Goal: Information Seeking & Learning: Learn about a topic

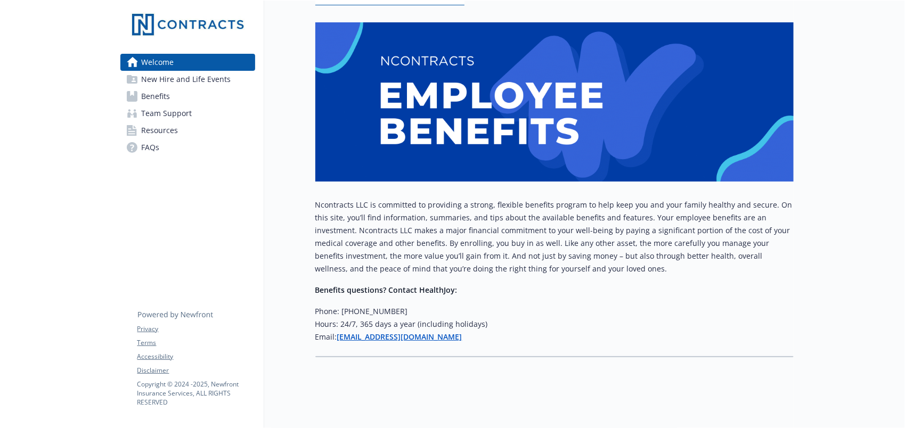
scroll to position [145, 0]
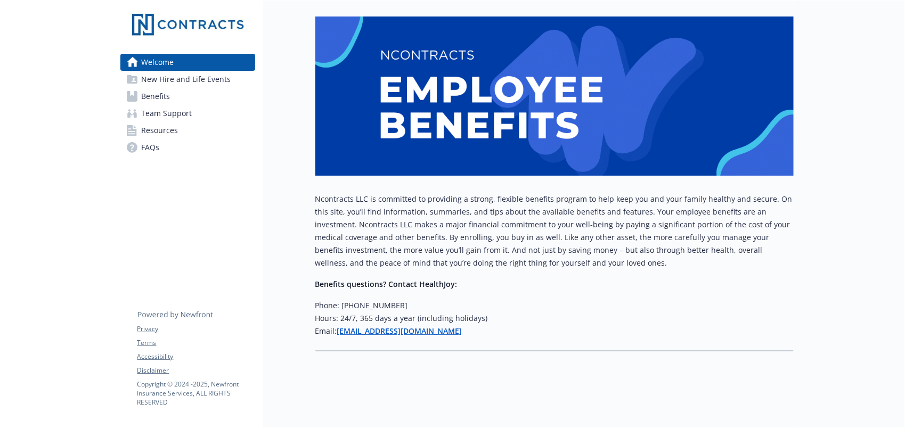
click at [177, 82] on span "New Hire and Life Events" at bounding box center [186, 79] width 89 height 17
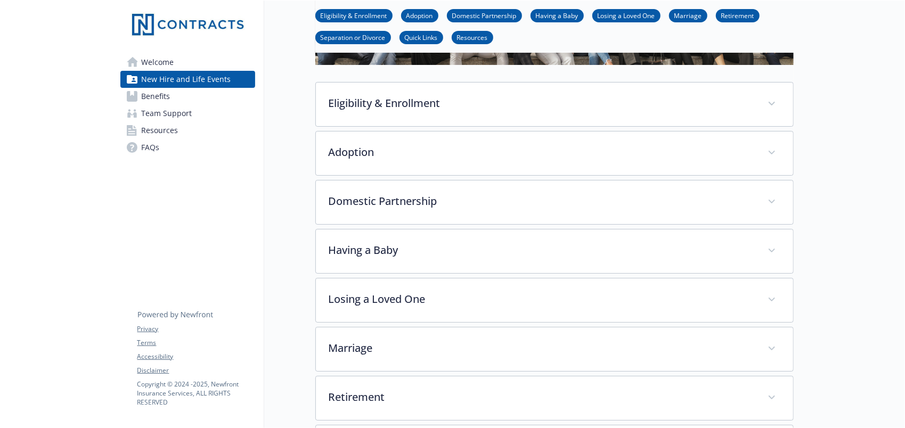
click at [185, 98] on link "Benefits" at bounding box center [187, 96] width 135 height 17
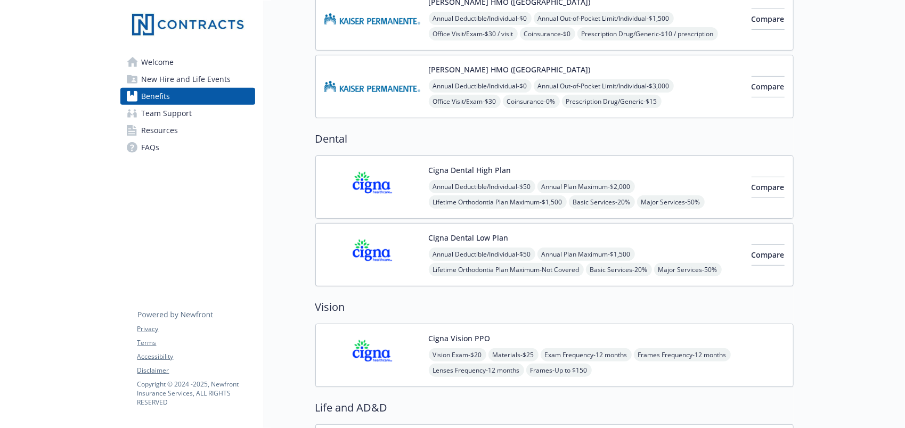
scroll to position [532, 0]
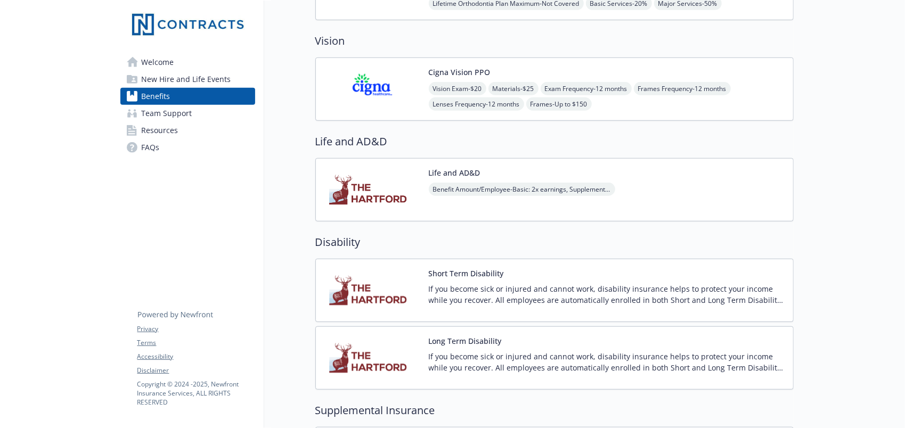
click at [444, 183] on span "Benefit Amount/Employee - Basic: 2x earnings, Supplemental: $10,000 increments …" at bounding box center [522, 189] width 186 height 13
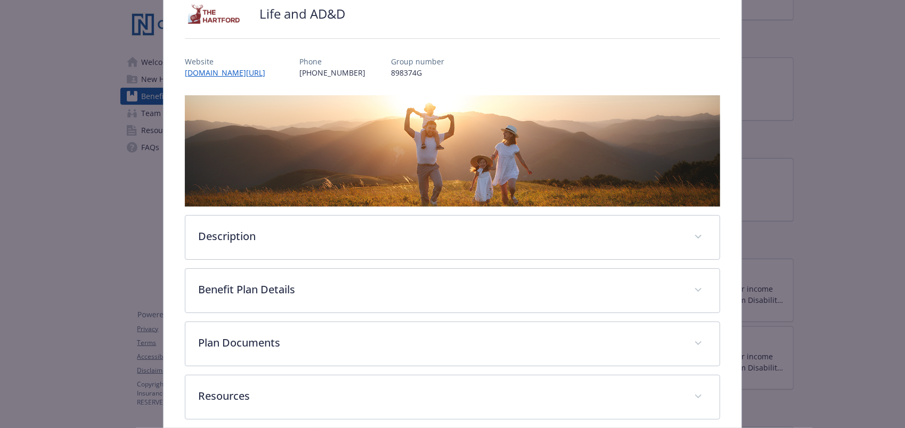
scroll to position [106, 0]
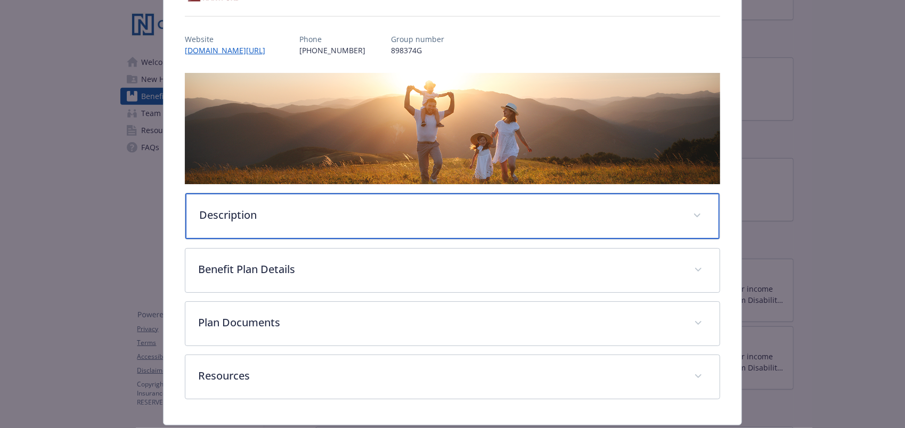
click at [310, 209] on p "Description" at bounding box center [439, 215] width 481 height 16
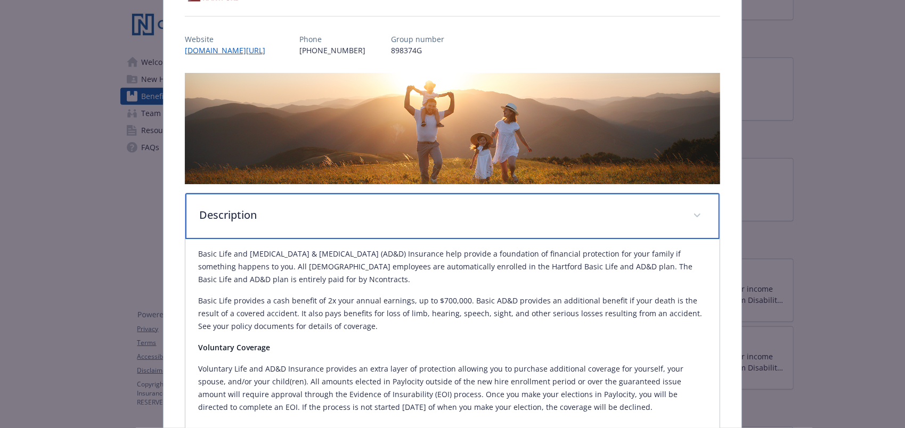
click at [310, 209] on p "Description" at bounding box center [439, 215] width 481 height 16
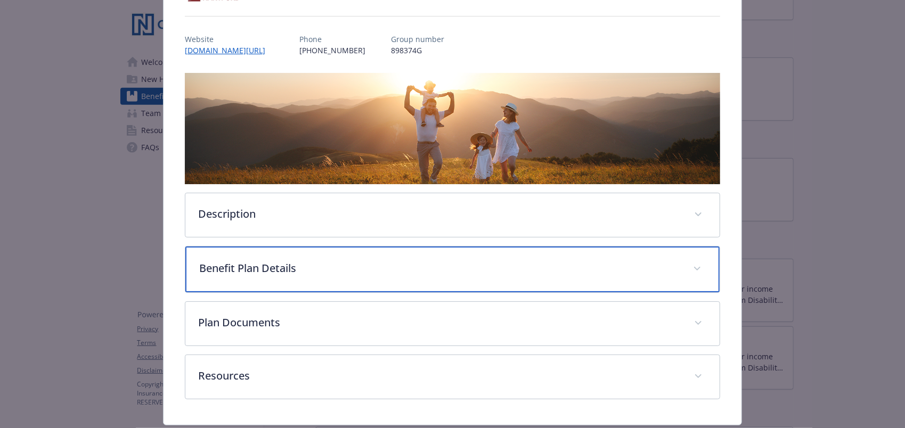
click at [303, 281] on div "Benefit Plan Details" at bounding box center [452, 270] width 534 height 46
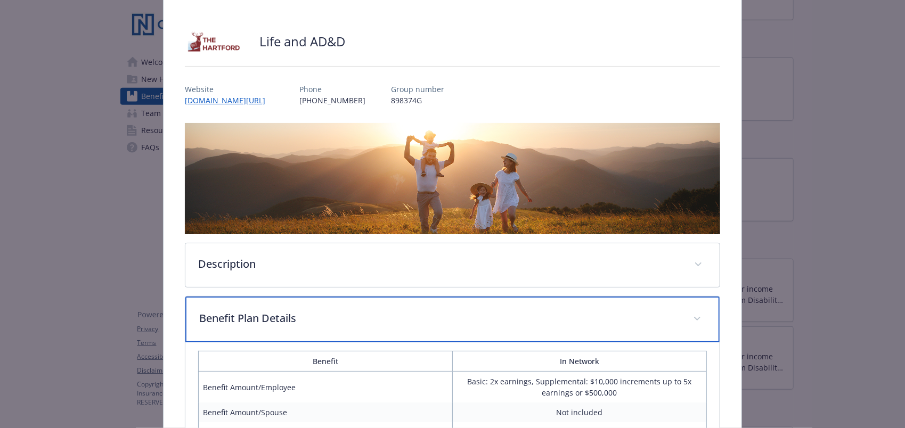
scroll to position [0, 0]
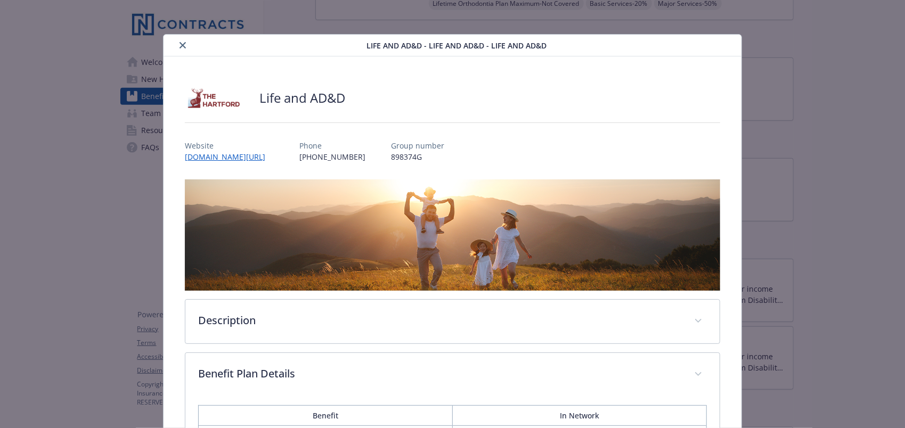
click at [182, 46] on icon "close" at bounding box center [182, 45] width 6 height 6
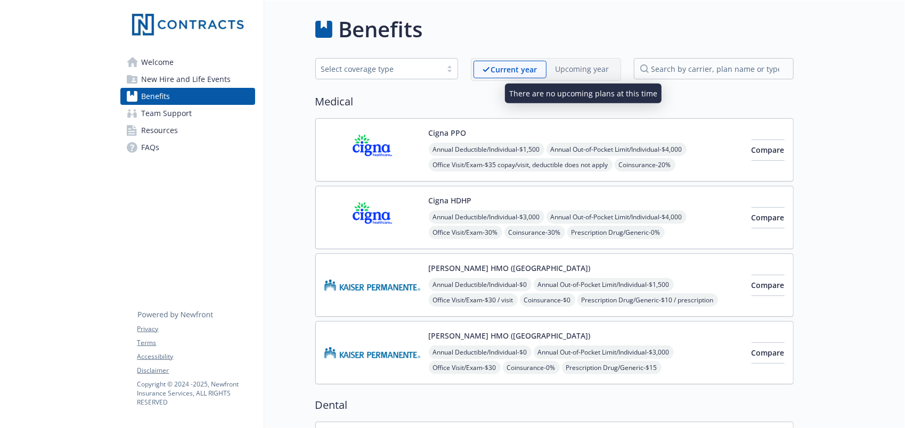
click at [574, 71] on p "Upcoming year" at bounding box center [582, 68] width 54 height 11
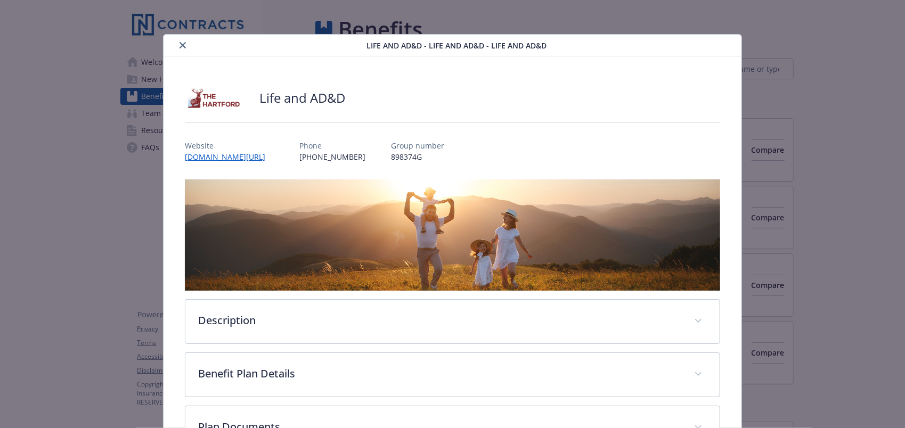
click at [177, 46] on button "close" at bounding box center [182, 45] width 13 height 13
